Goal: Task Accomplishment & Management: Manage account settings

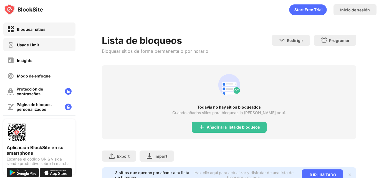
drag, startPoint x: 0, startPoint y: 0, endPoint x: 50, endPoint y: 40, distance: 64.4
click at [50, 40] on div "Usage Limit" at bounding box center [39, 44] width 72 height 13
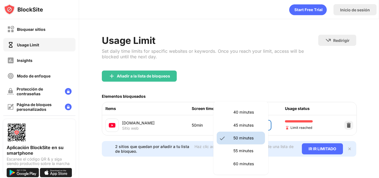
click at [249, 126] on body "Bloquear sitios Usage Limit Insights Modo de enfoque Protección de contraseñas …" at bounding box center [189, 89] width 379 height 178
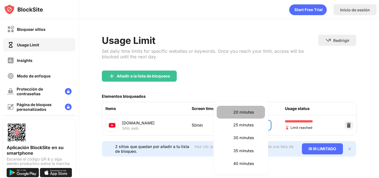
click at [244, 116] on li "20 minutes" at bounding box center [240, 112] width 48 height 13
type input "**"
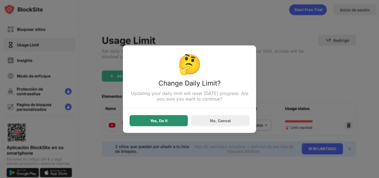
click at [164, 125] on div "Yes, Do It" at bounding box center [158, 120] width 58 height 11
